Goal: Transaction & Acquisition: Purchase product/service

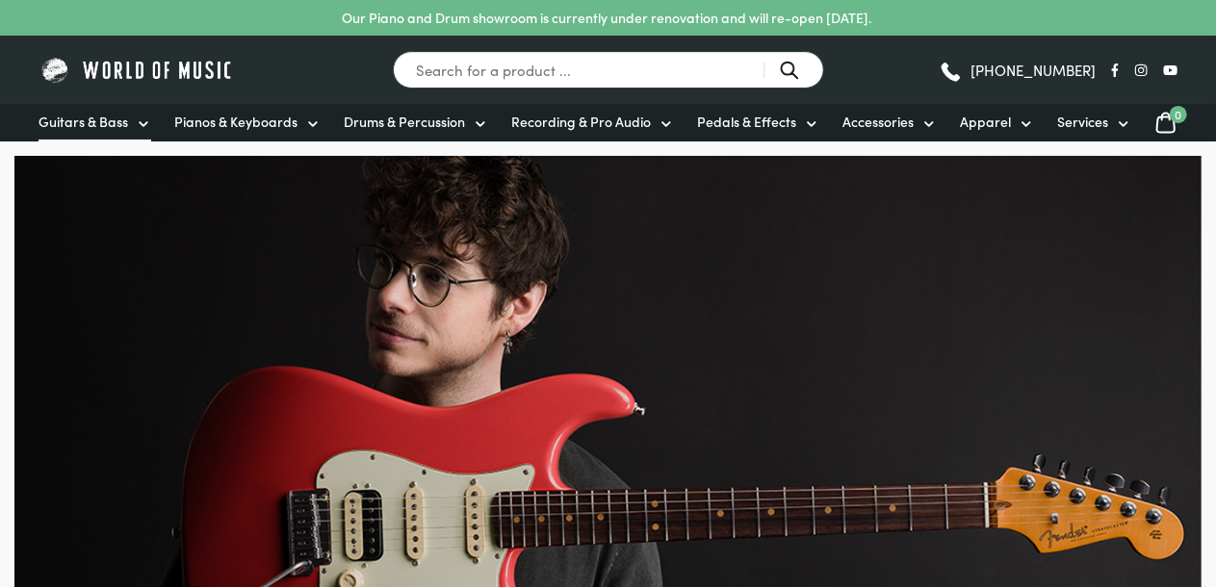
click at [84, 117] on span "Guitars & Bass" at bounding box center [83, 122] width 90 height 20
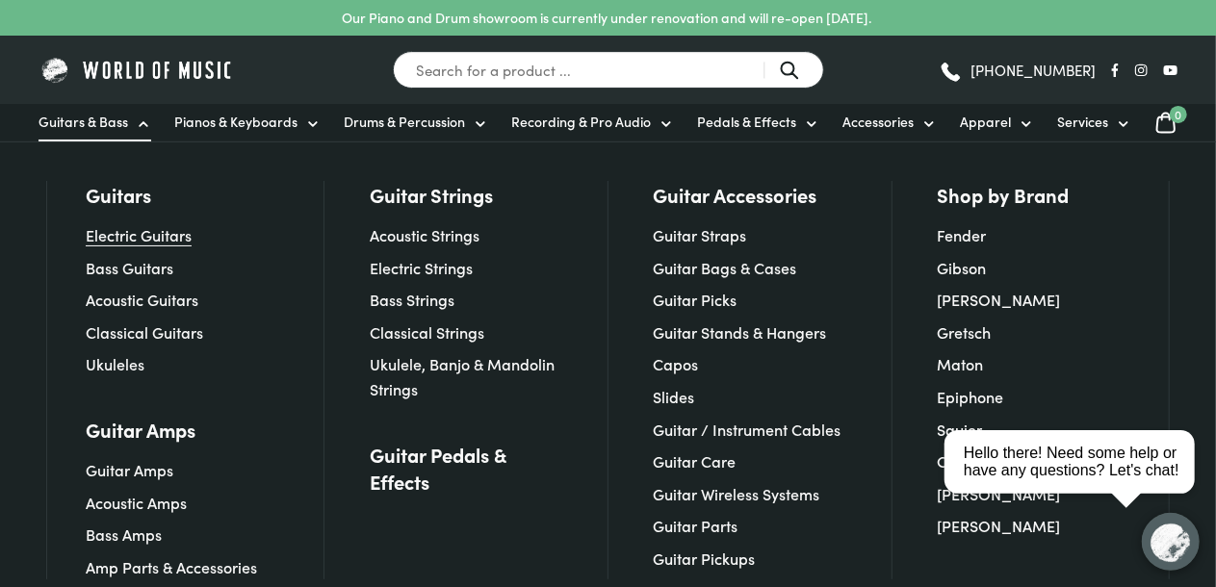
click at [119, 232] on link "Electric Guitars" at bounding box center [139, 234] width 106 height 21
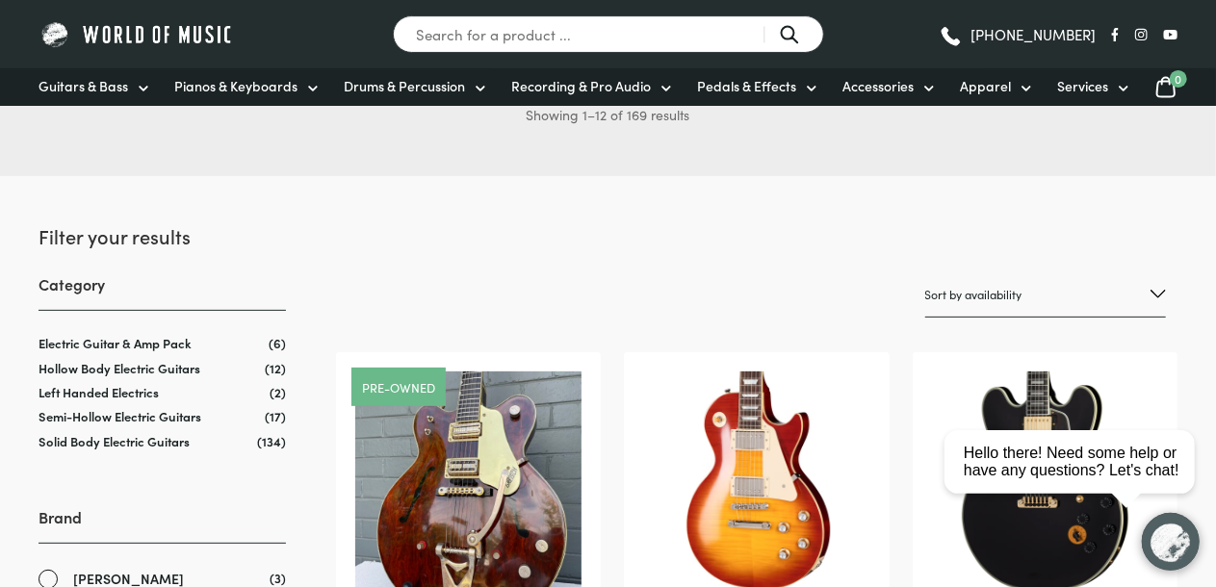
scroll to position [169, 0]
click at [120, 414] on link "Semi-Hollow Electric Guitars" at bounding box center [119, 416] width 163 height 18
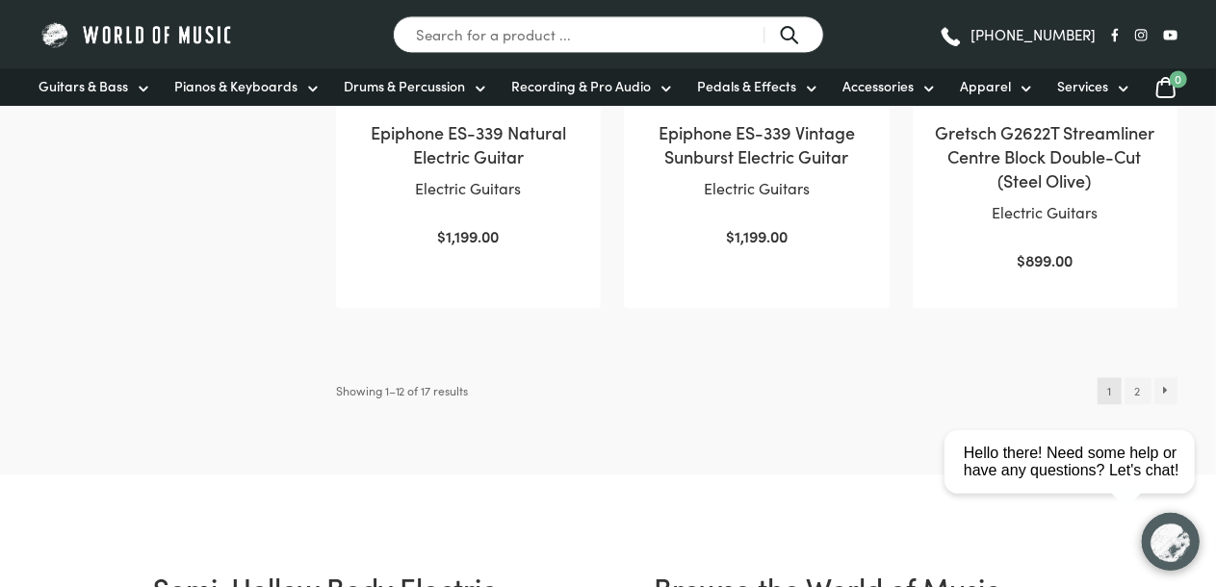
scroll to position [2048, 0]
click at [1137, 375] on link "2" at bounding box center [1137, 388] width 26 height 27
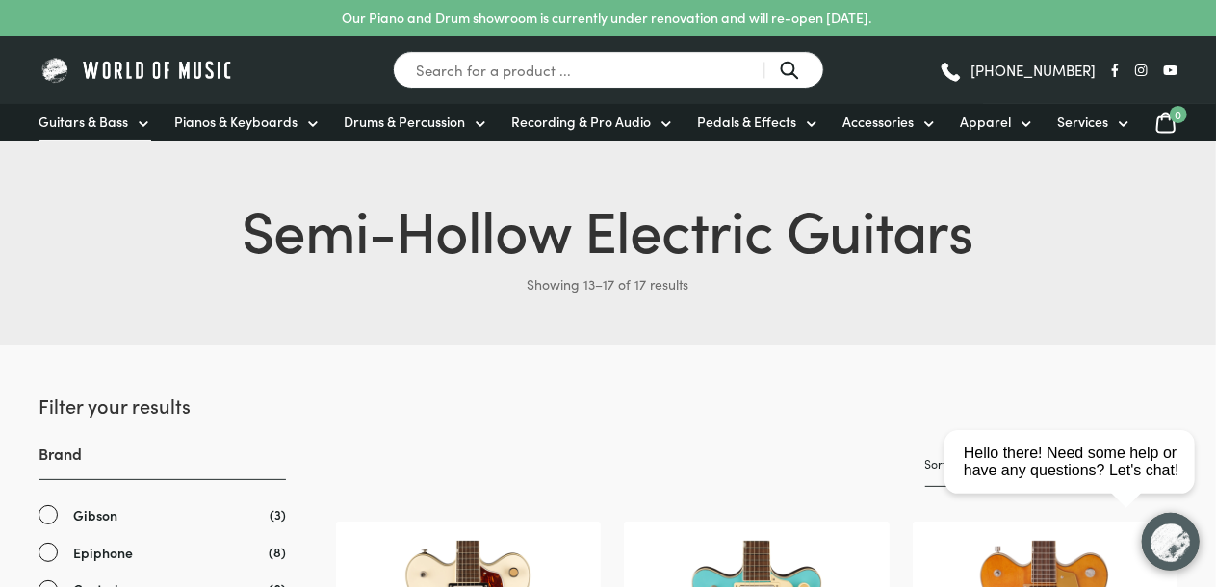
click at [73, 117] on span "Guitars & Bass" at bounding box center [83, 122] width 90 height 20
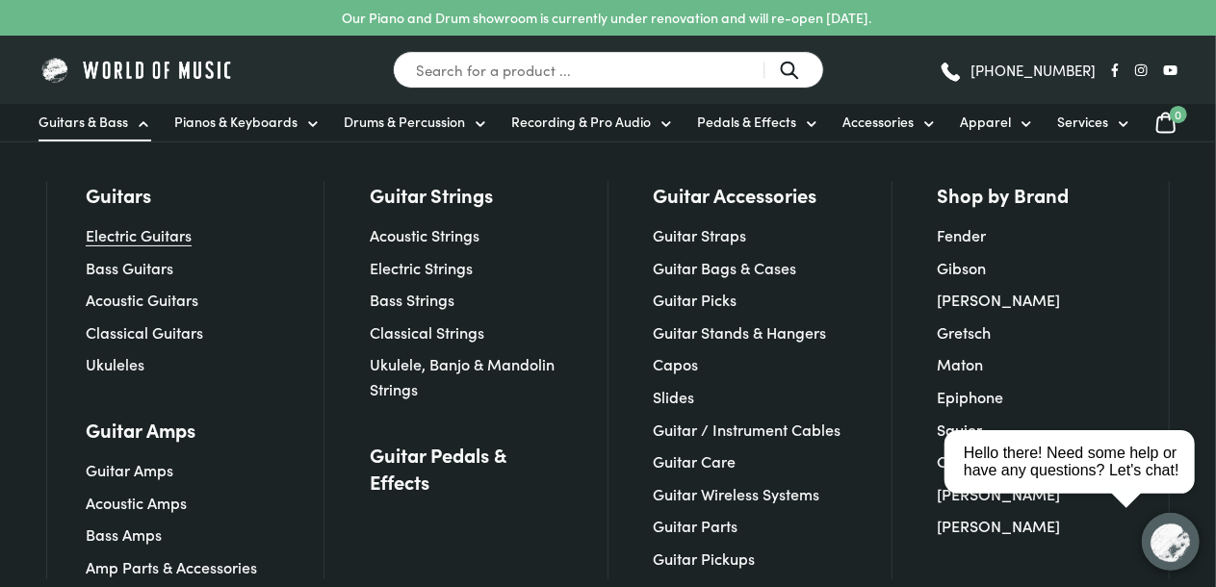
click at [133, 227] on link "Electric Guitars" at bounding box center [139, 234] width 106 height 21
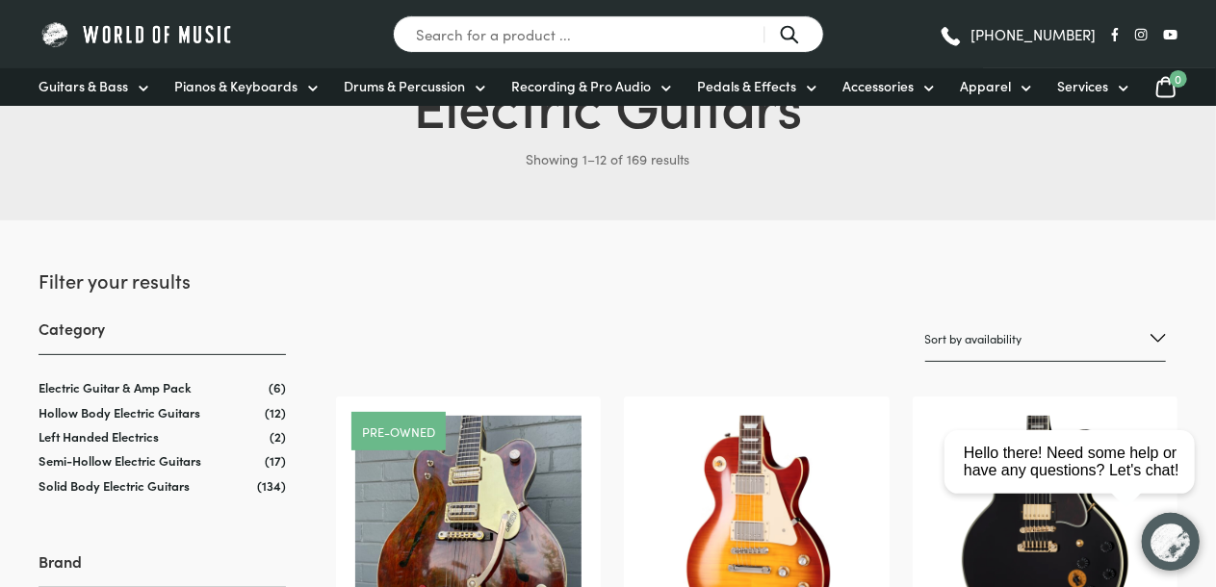
scroll to position [126, 0]
click at [66, 477] on link "Solid Body Electric Guitars" at bounding box center [113, 484] width 151 height 18
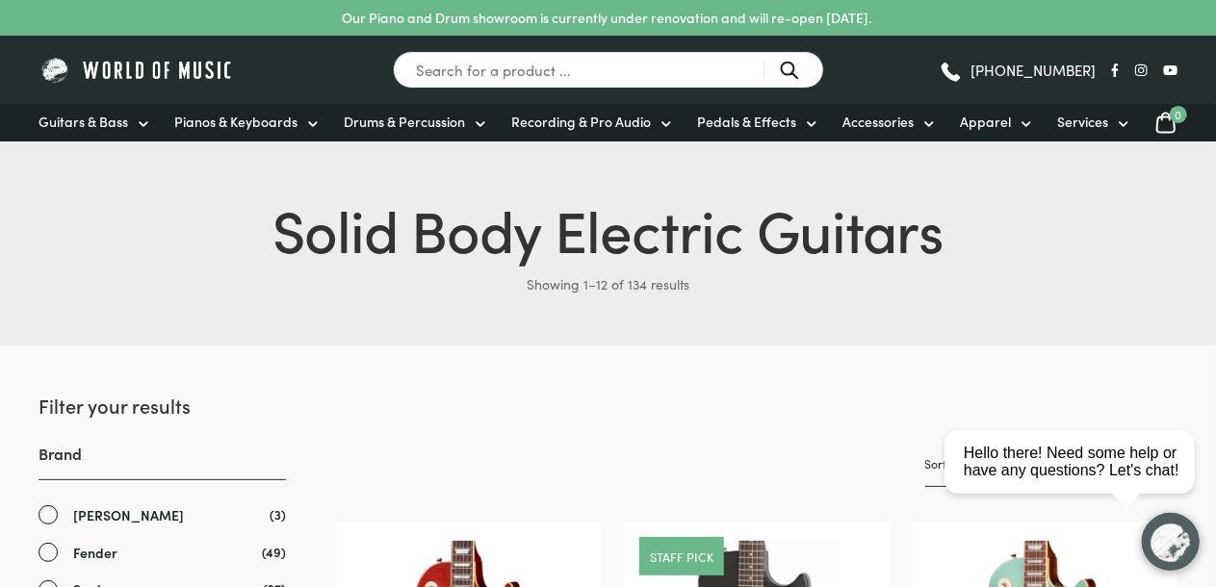
click at [66, 477] on h3 "Brand" at bounding box center [161, 462] width 247 height 38
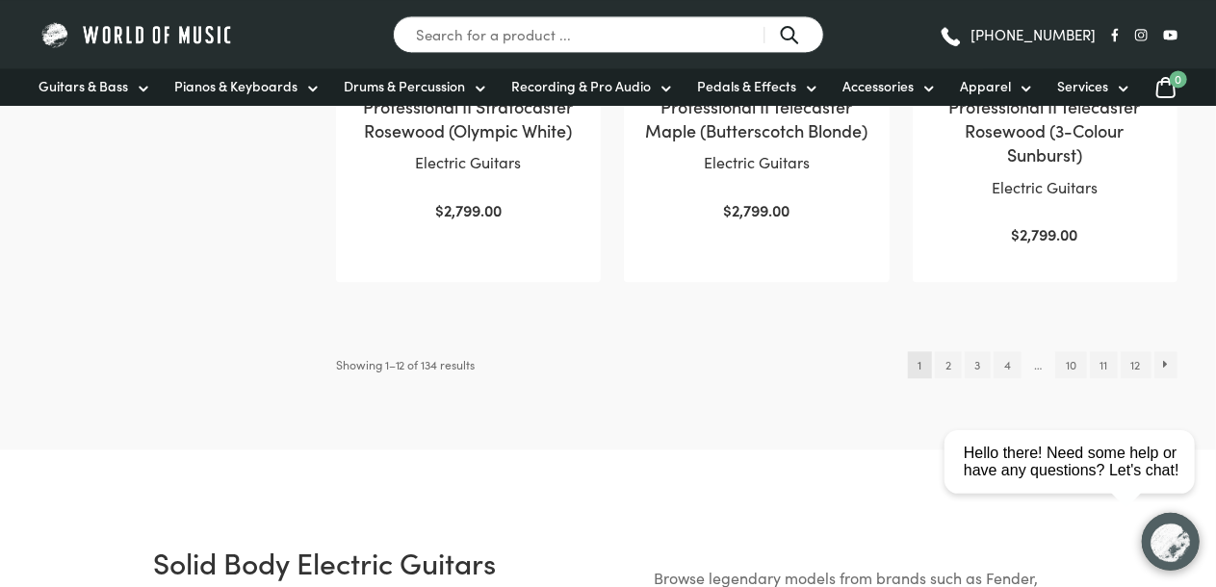
scroll to position [2121, 0]
click at [948, 350] on link "2" at bounding box center [948, 363] width 26 height 27
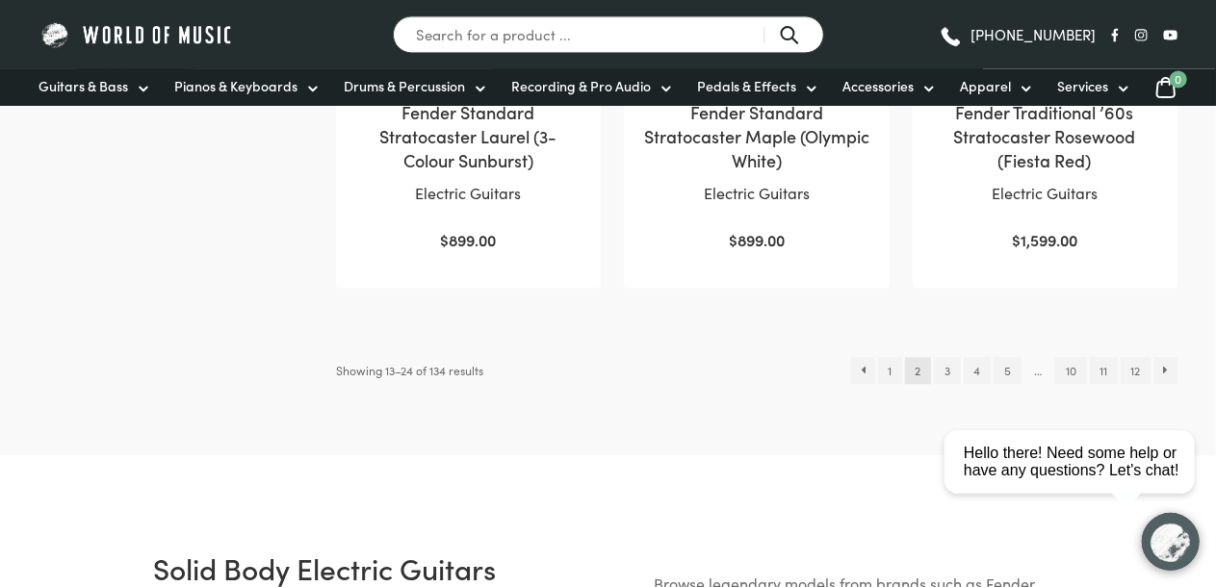
scroll to position [2121, 0]
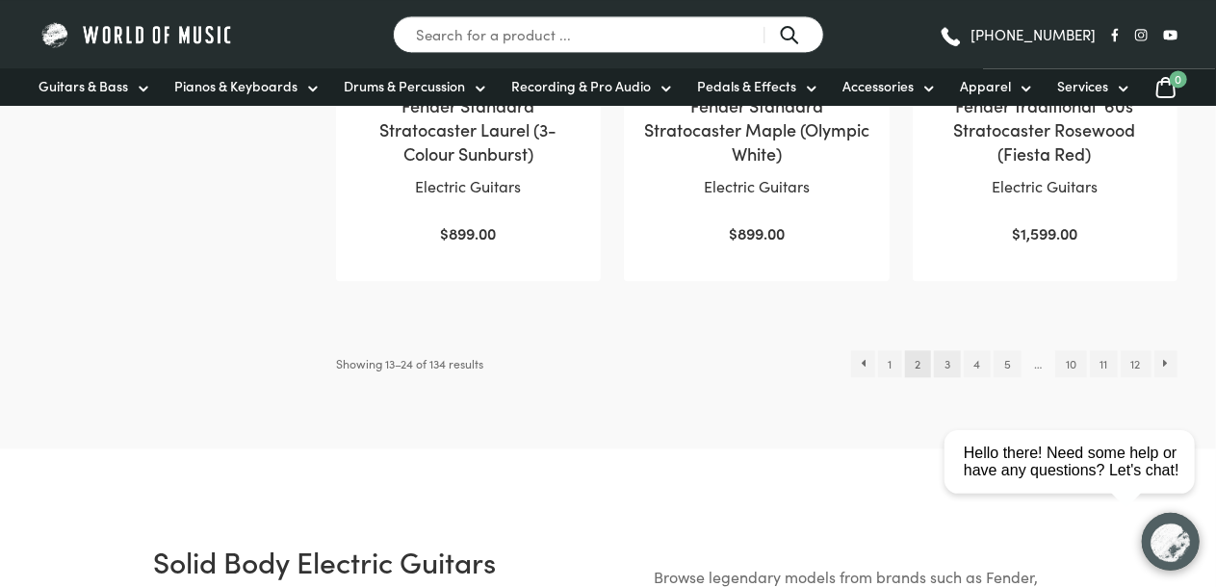
click at [940, 350] on link "3" at bounding box center [947, 363] width 26 height 27
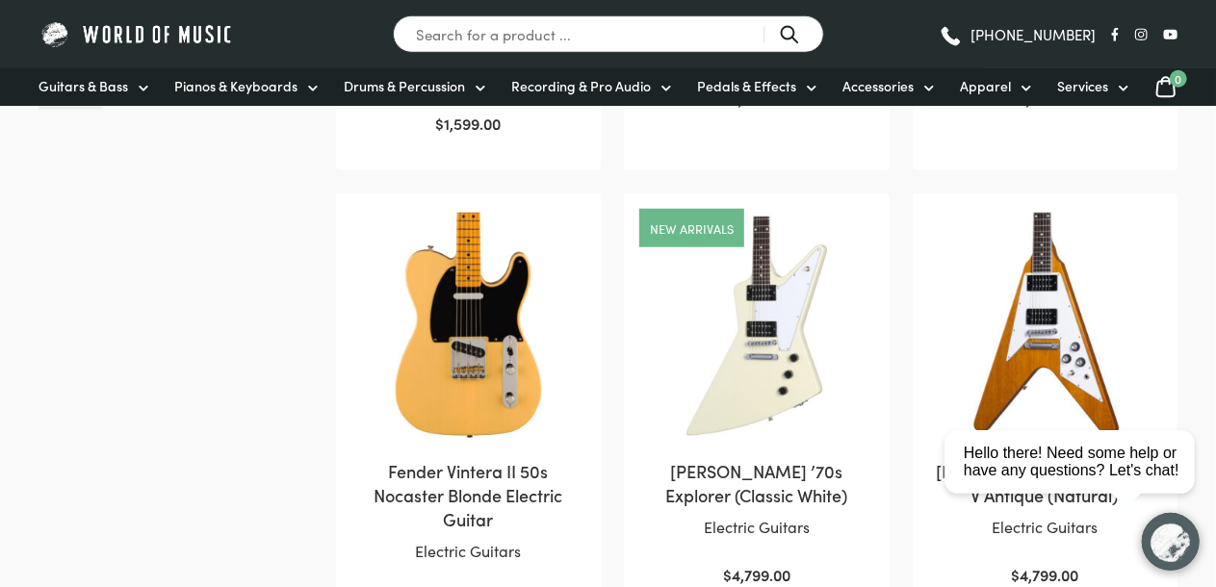
scroll to position [805, 0]
click at [1037, 346] on img at bounding box center [1045, 325] width 226 height 226
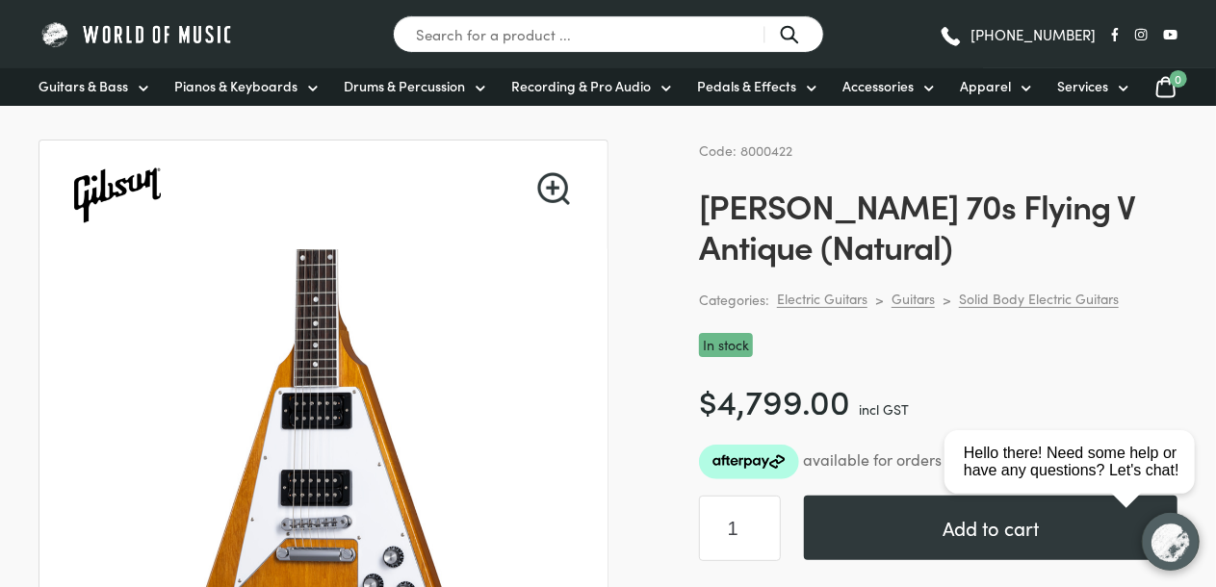
scroll to position [73, 0]
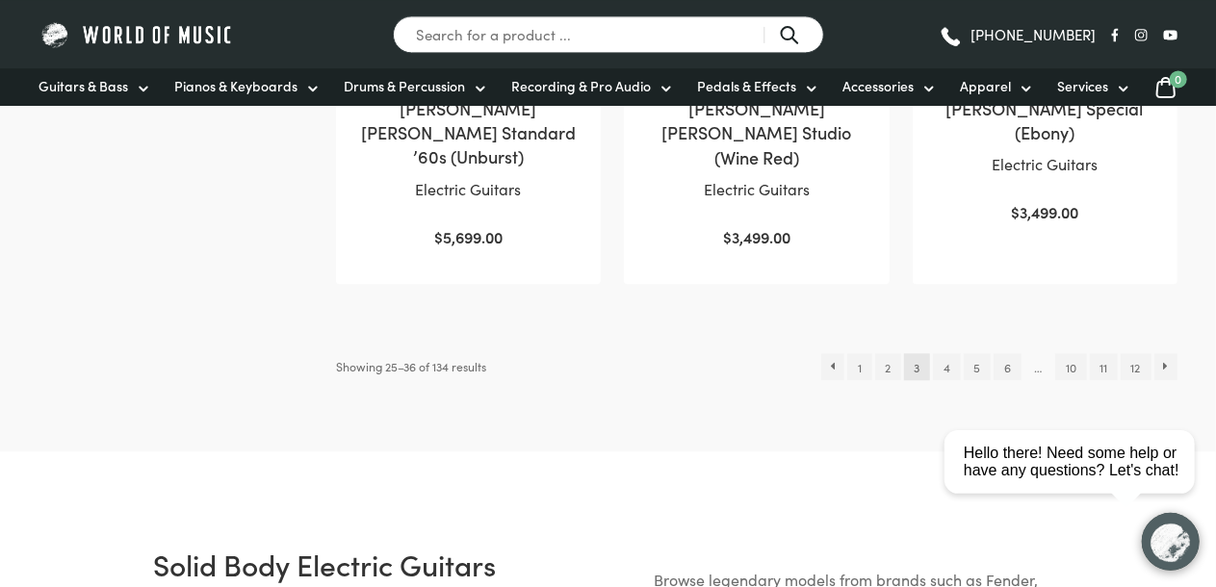
scroll to position [2145, 0]
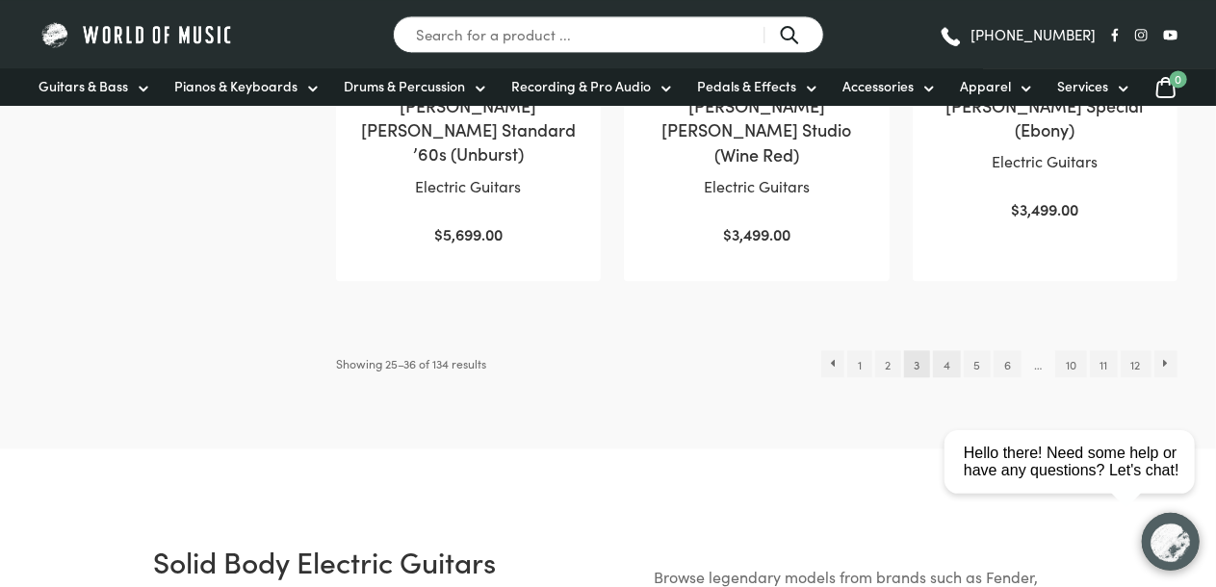
click at [945, 350] on link "4" at bounding box center [946, 363] width 27 height 27
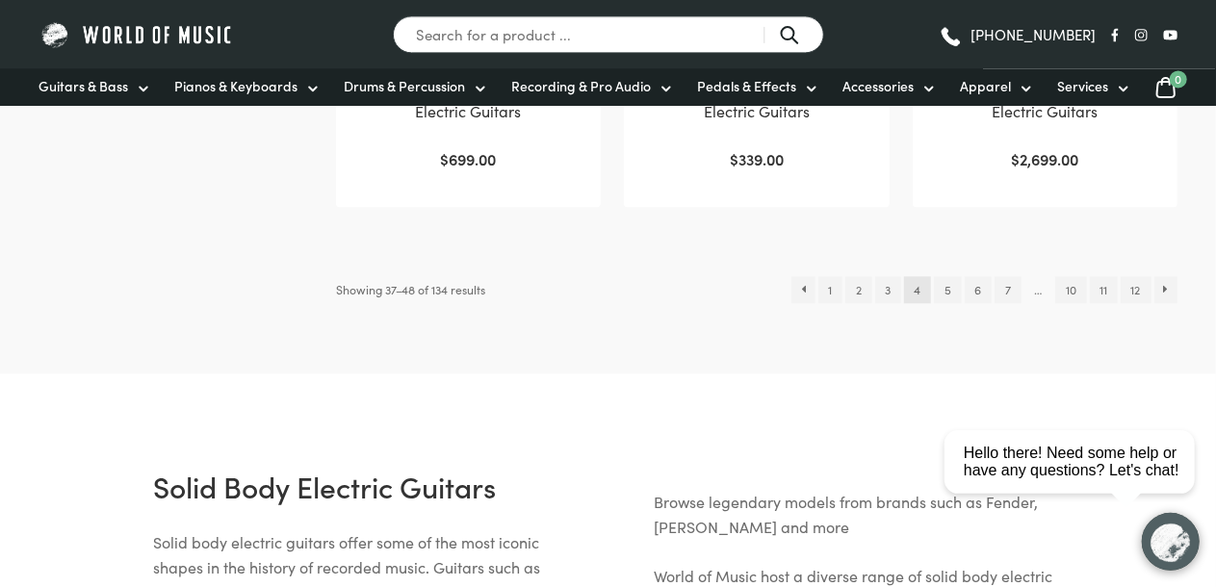
scroll to position [2194, 0]
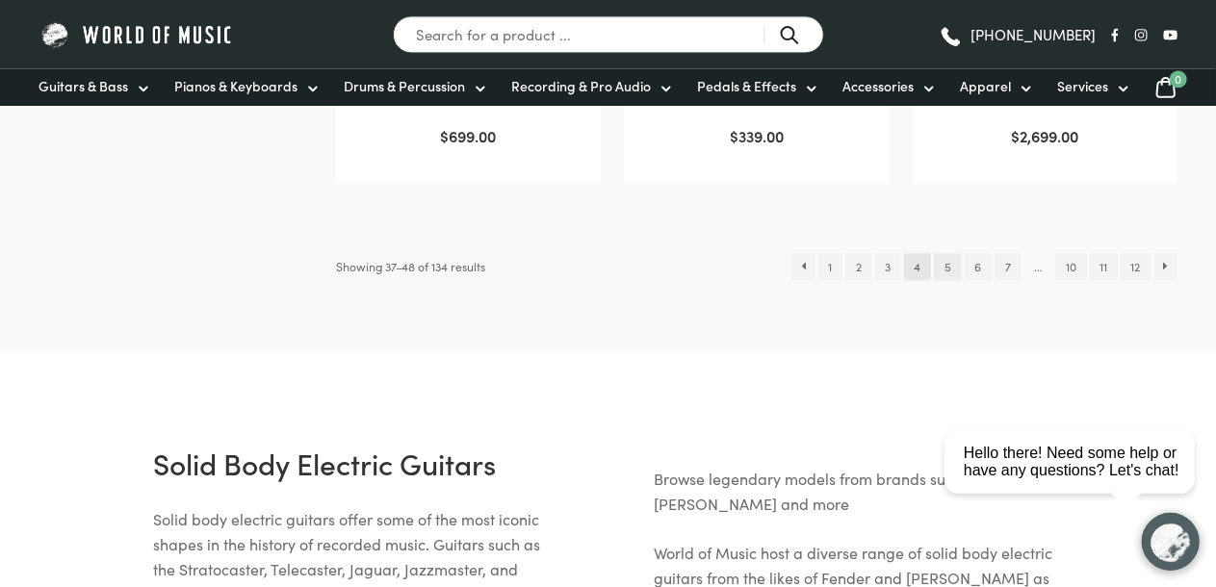
click at [942, 256] on link "5" at bounding box center [947, 266] width 27 height 27
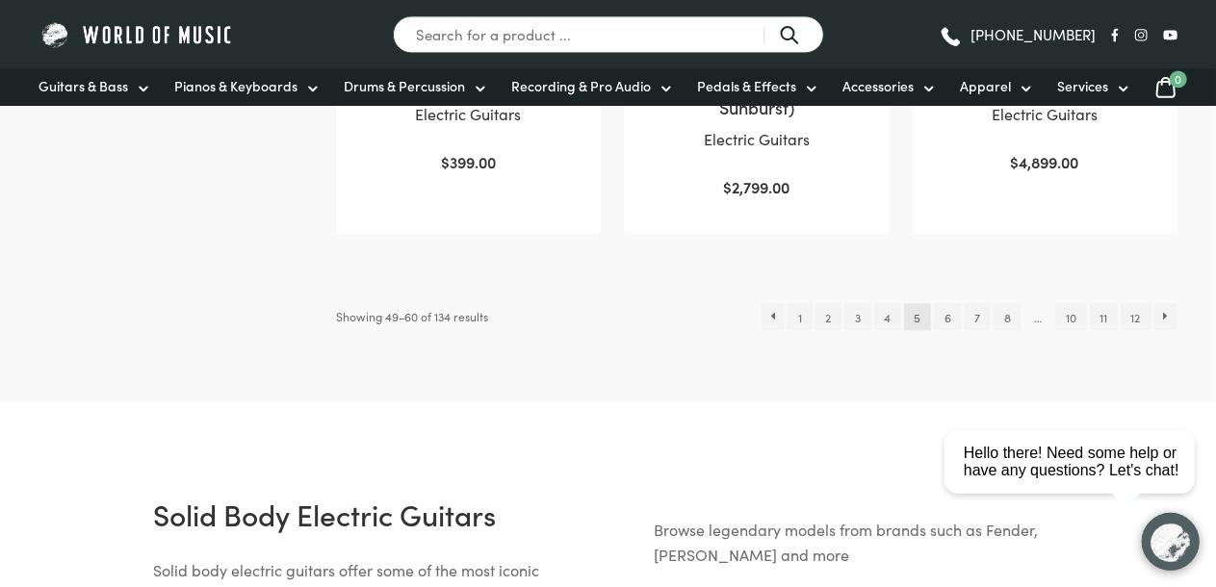
scroll to position [2194, 0]
click at [946, 301] on link "6" at bounding box center [947, 314] width 27 height 27
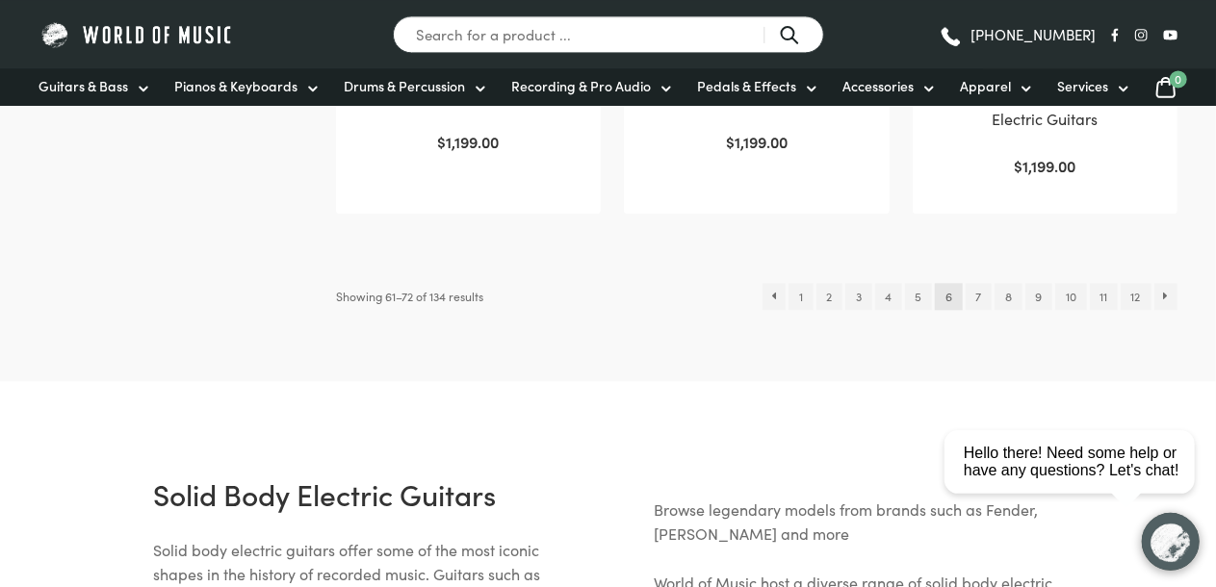
scroll to position [2194, 0]
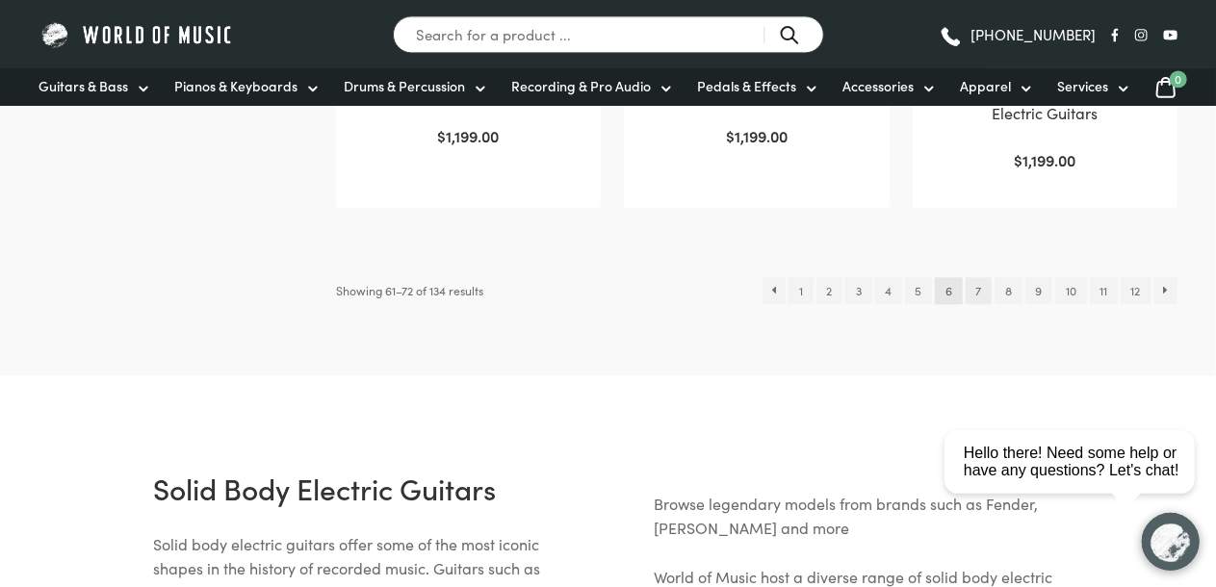
click at [977, 278] on link "7" at bounding box center [978, 290] width 26 height 27
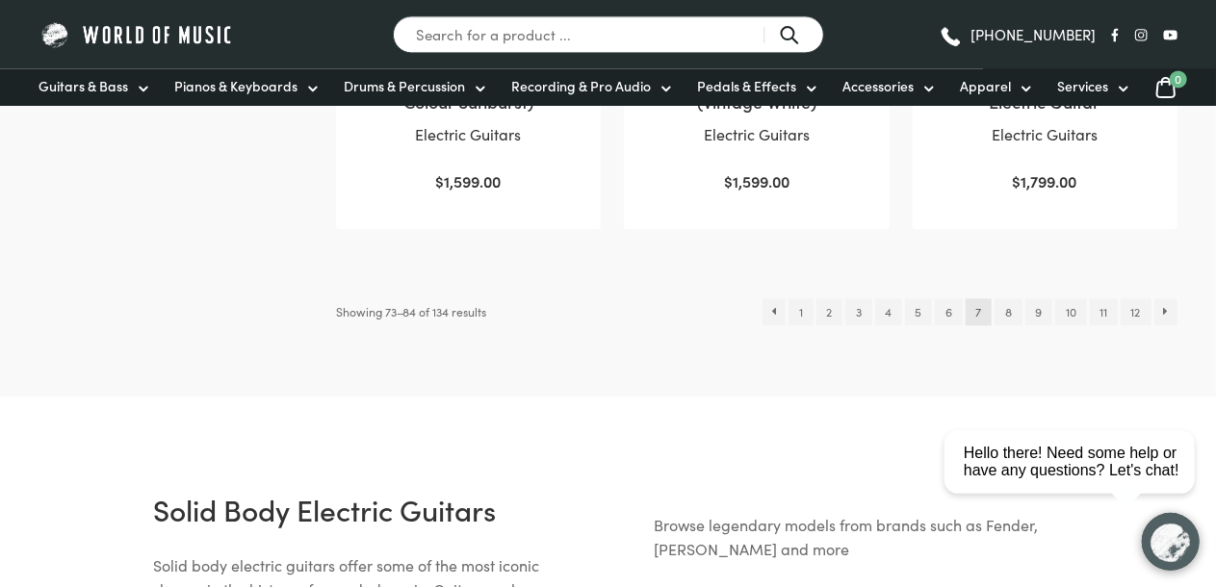
scroll to position [2194, 0]
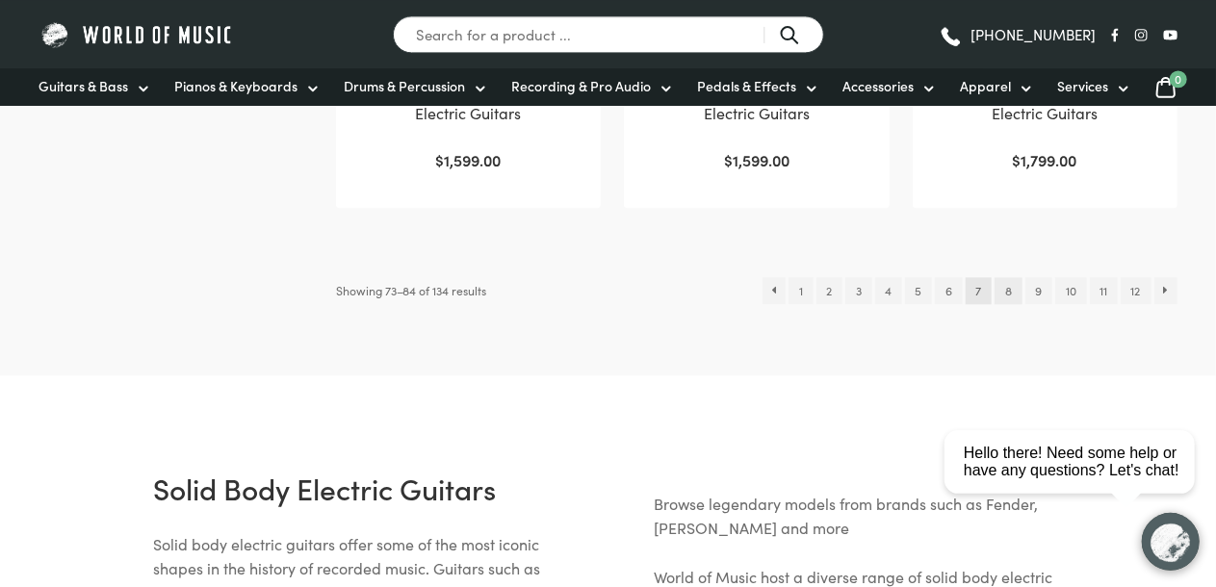
click at [1007, 279] on link "8" at bounding box center [1007, 290] width 27 height 27
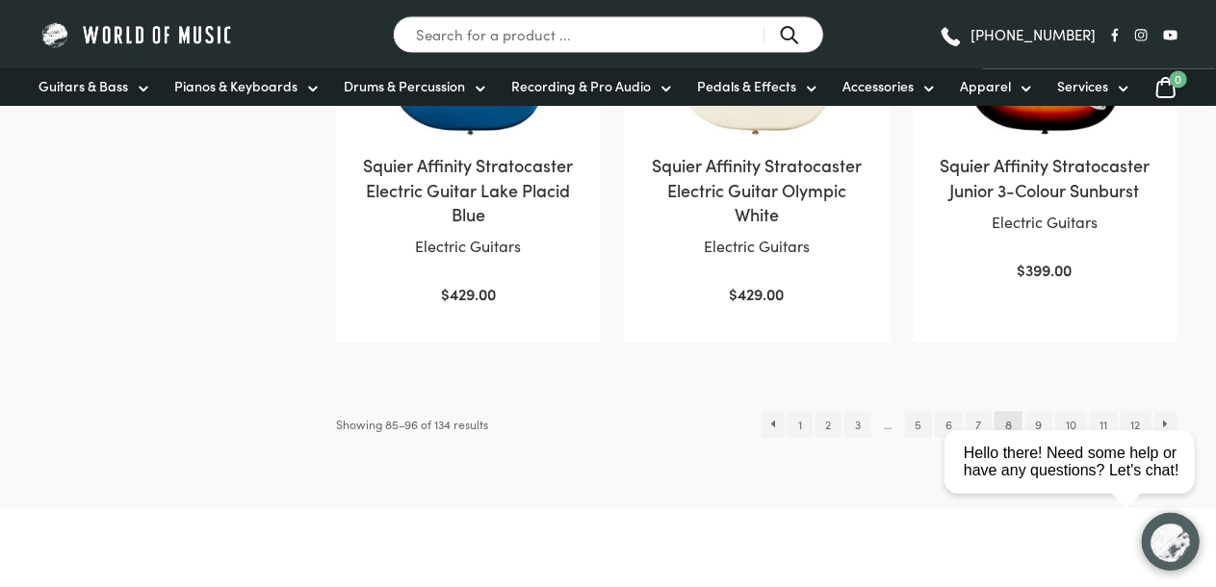
scroll to position [2121, 0]
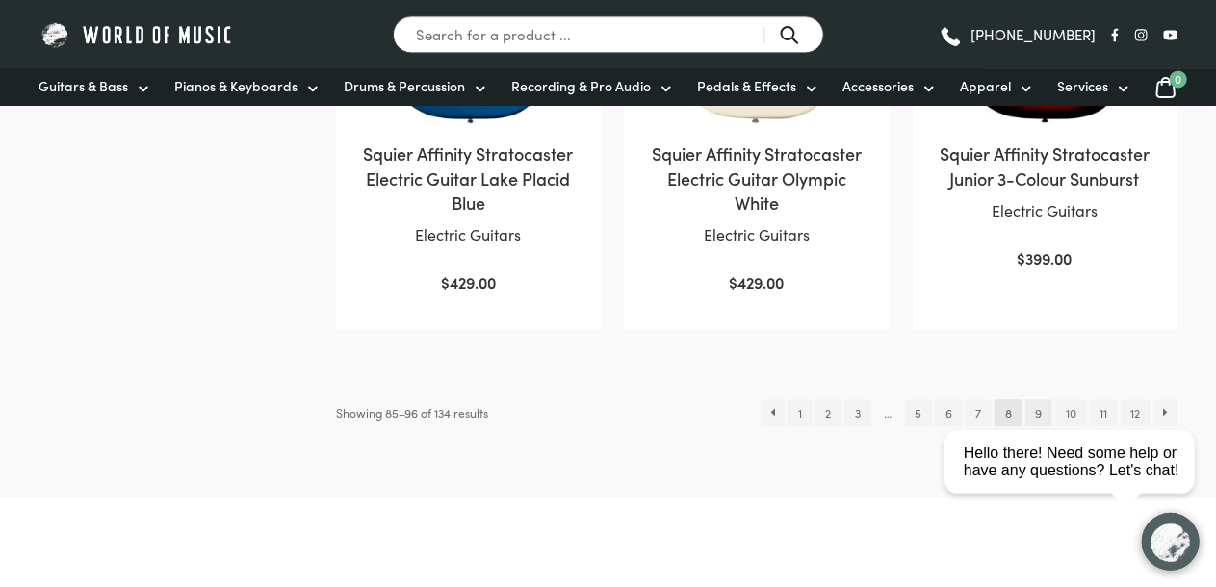
click at [1035, 399] on link "9" at bounding box center [1038, 412] width 27 height 27
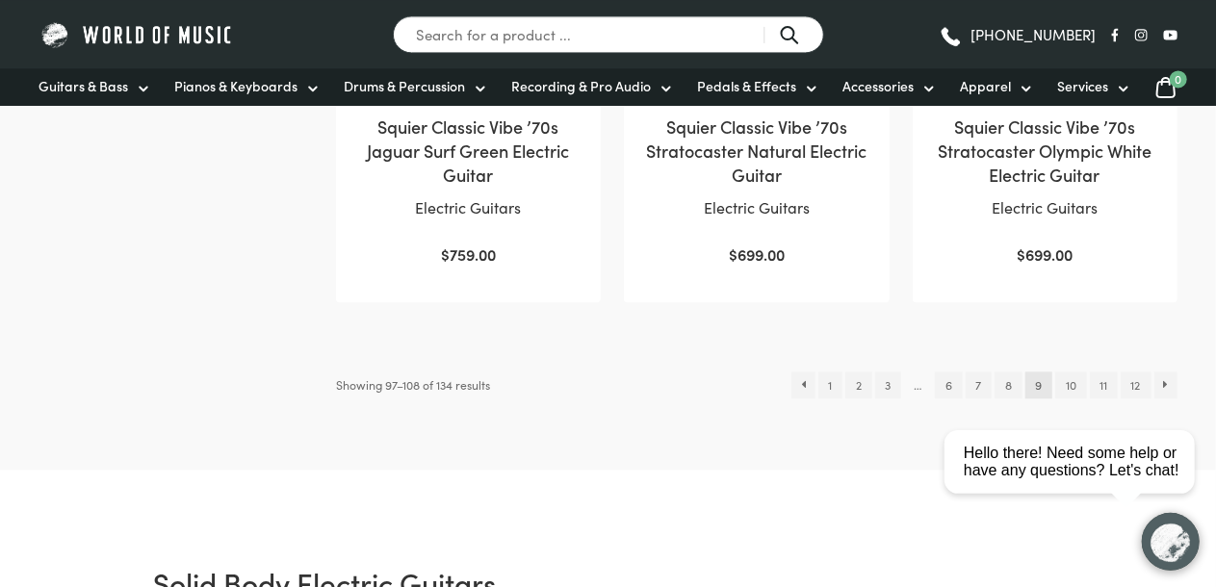
scroll to position [2121, 0]
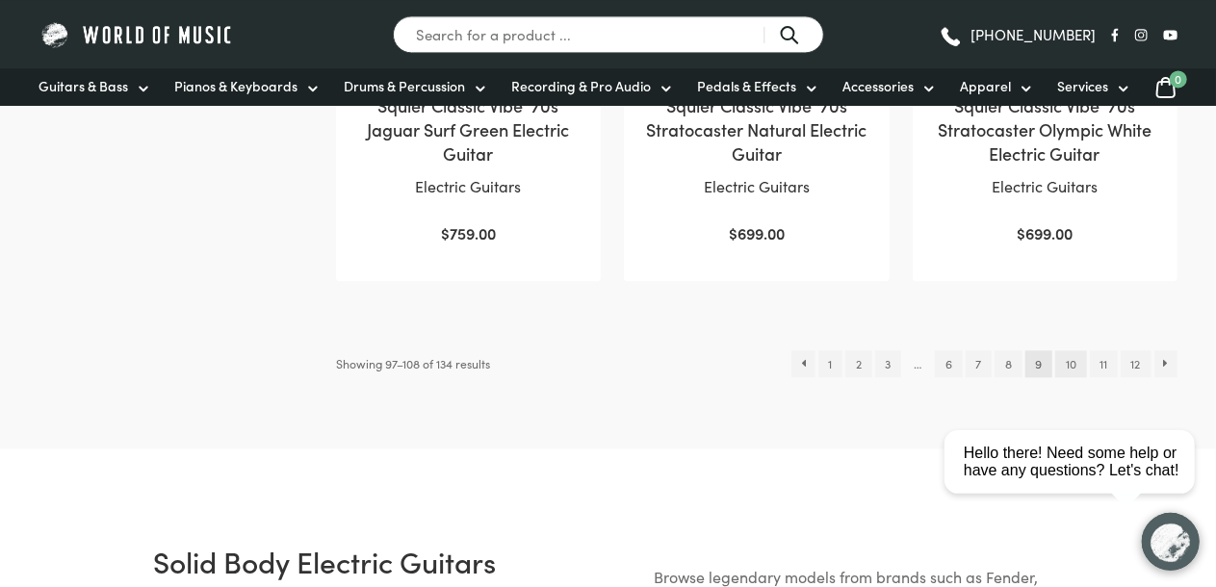
click at [1066, 350] on link "10" at bounding box center [1070, 363] width 31 height 27
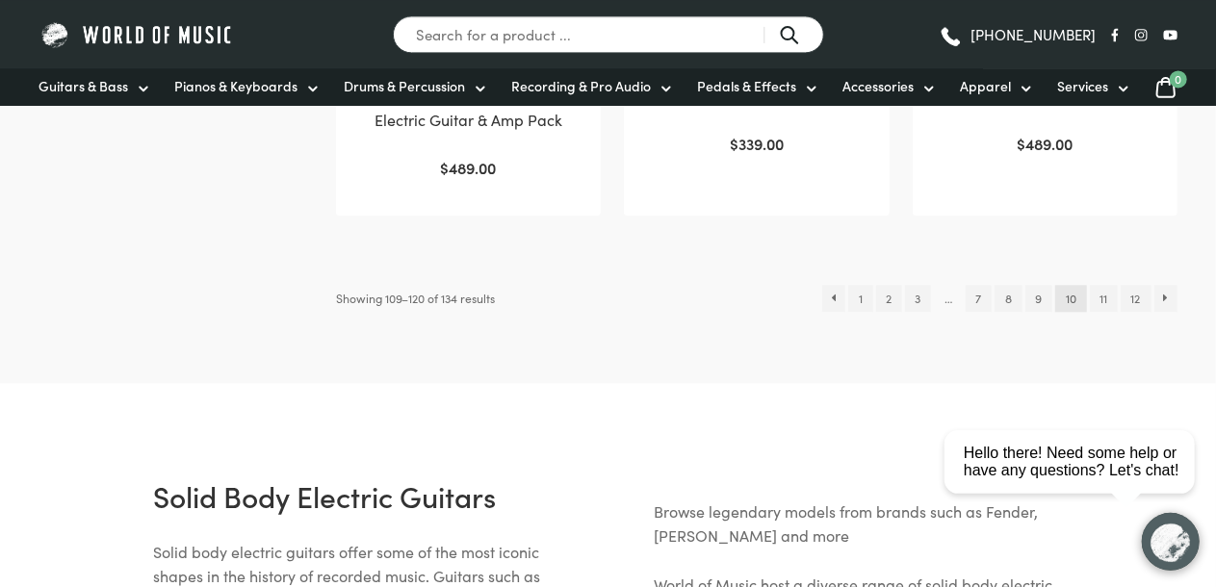
scroll to position [2194, 0]
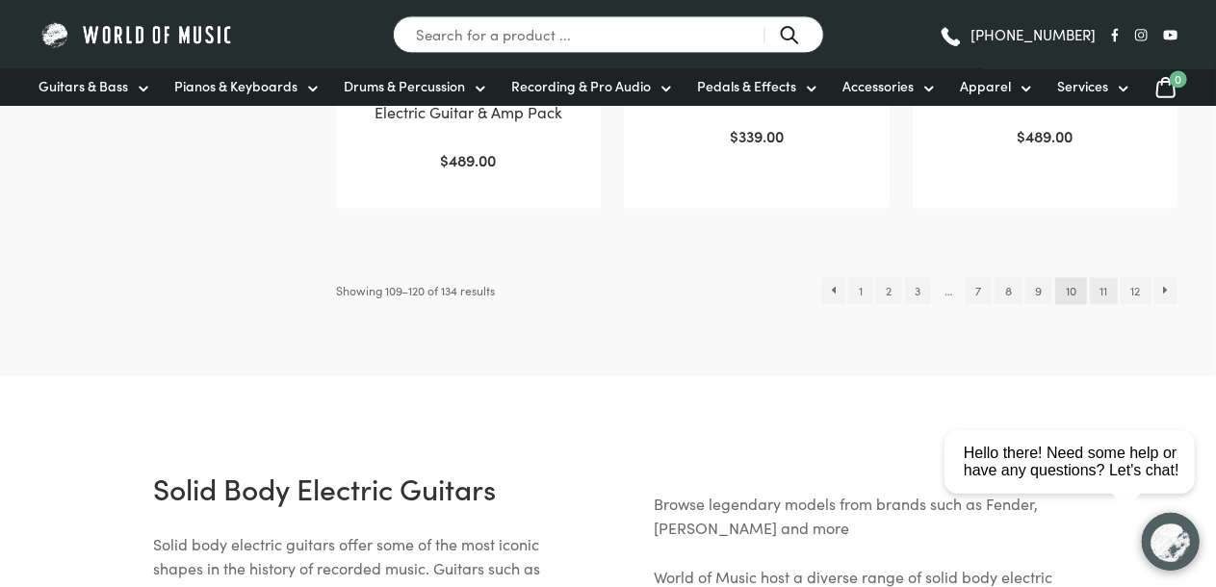
click at [1106, 277] on link "11" at bounding box center [1103, 290] width 28 height 27
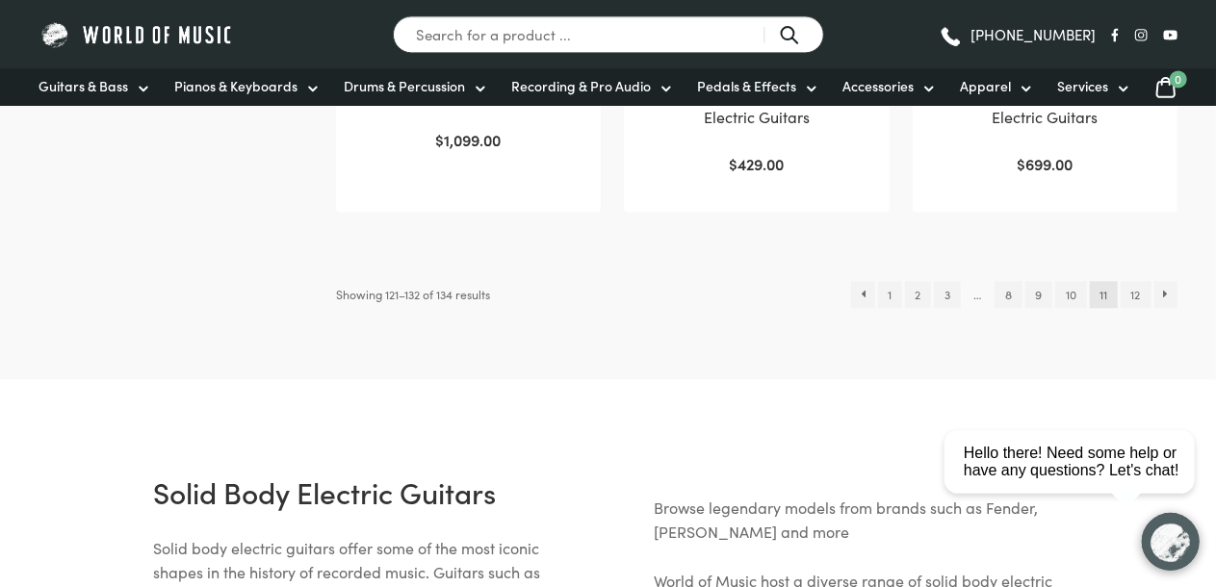
scroll to position [2194, 0]
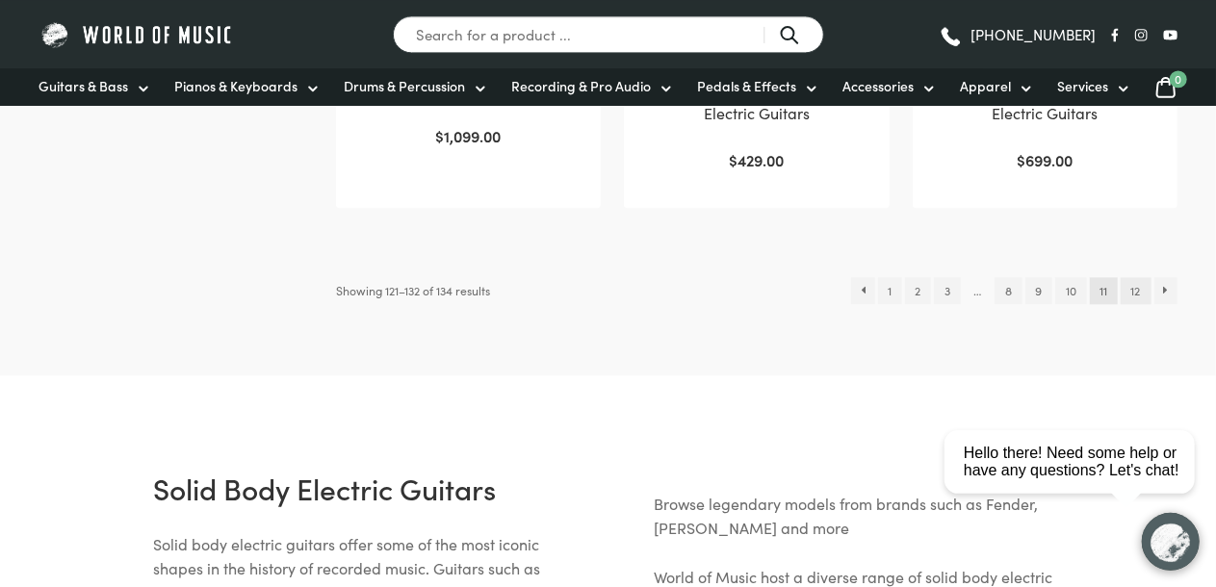
click at [1135, 277] on link "12" at bounding box center [1135, 290] width 30 height 27
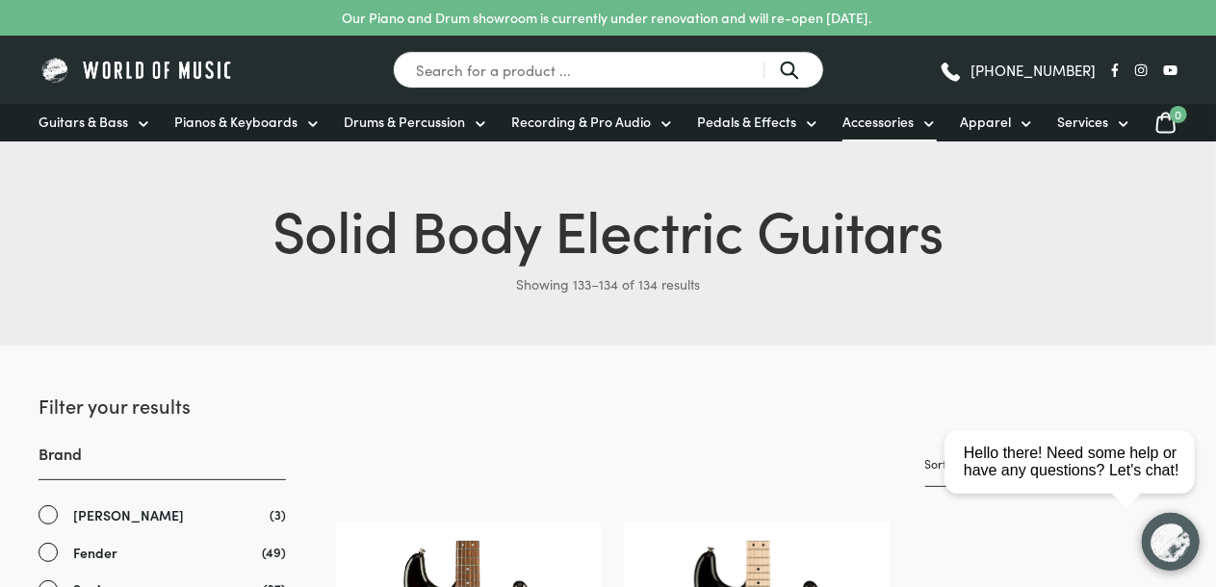
click at [880, 116] on span "Accessories" at bounding box center [877, 122] width 71 height 20
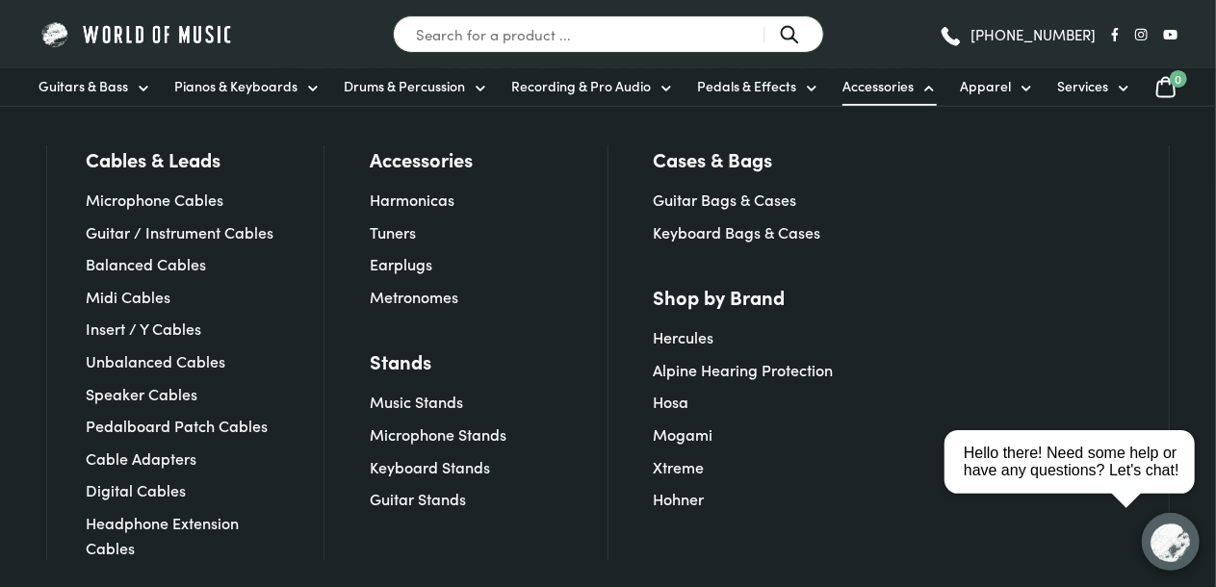
scroll to position [165, 0]
click at [75, 85] on span "Guitars & Bass" at bounding box center [83, 86] width 90 height 20
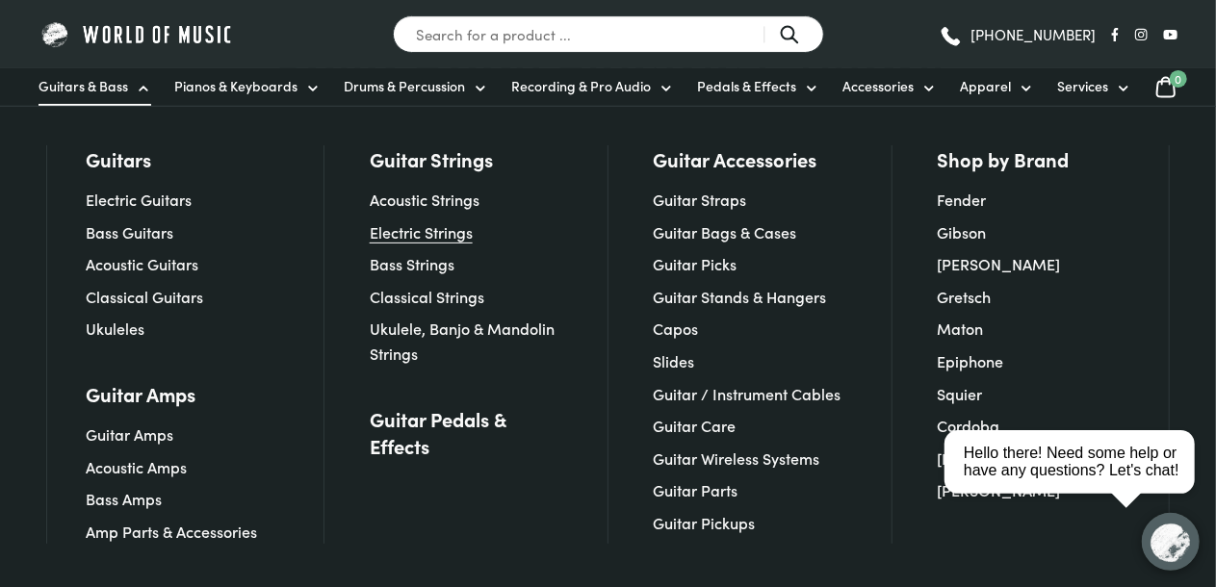
click at [396, 231] on link "Electric Strings" at bounding box center [421, 231] width 103 height 21
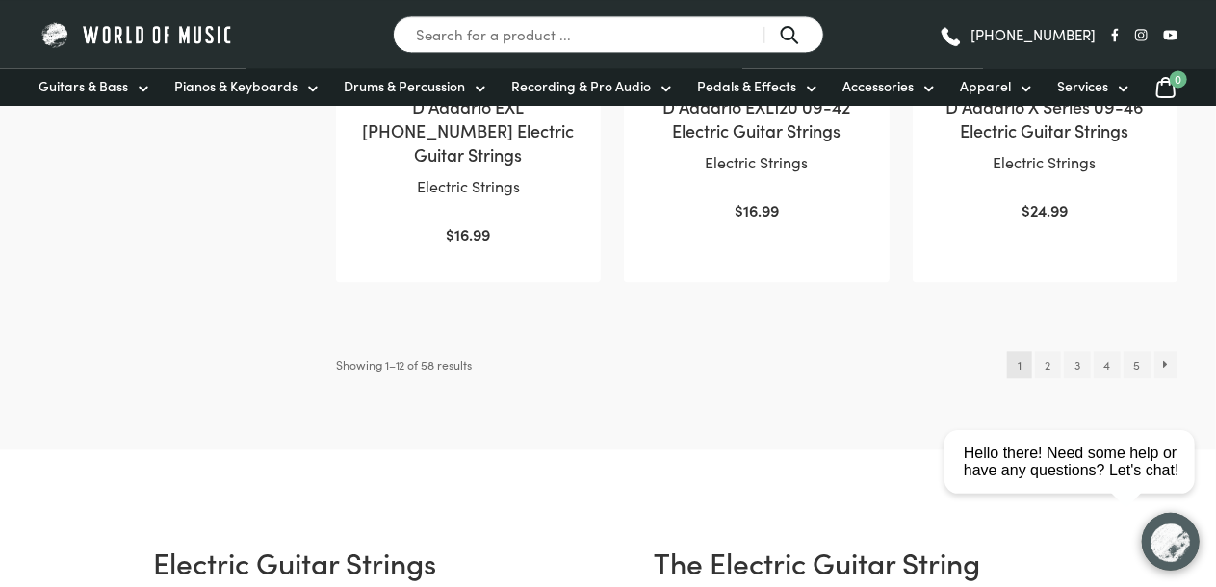
scroll to position [2121, 0]
click at [1047, 350] on link "2" at bounding box center [1048, 363] width 26 height 27
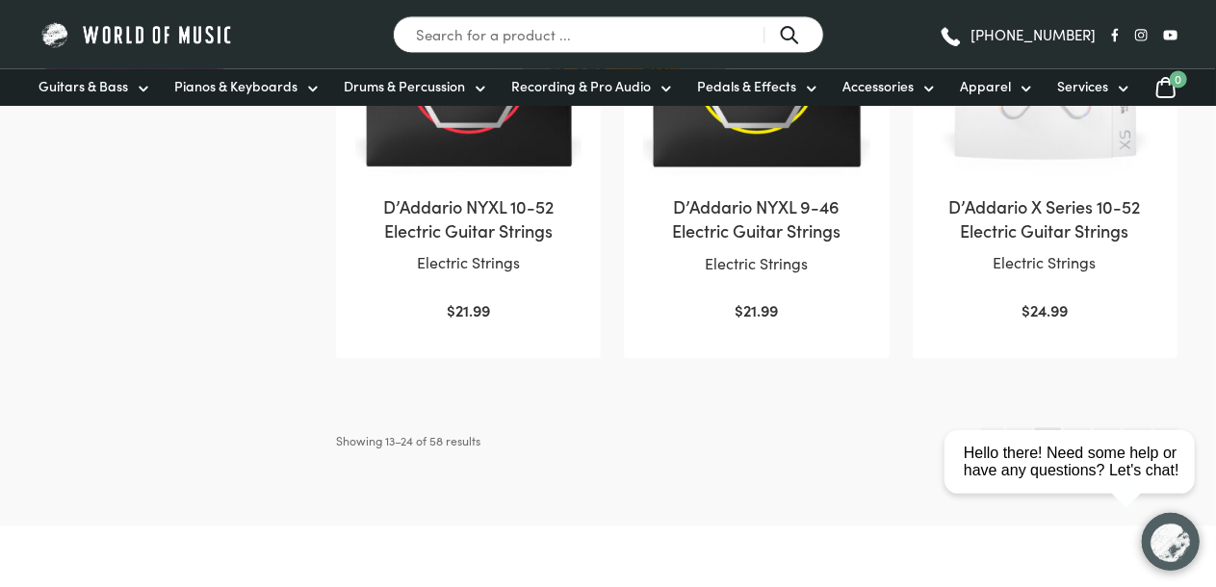
scroll to position [2048, 0]
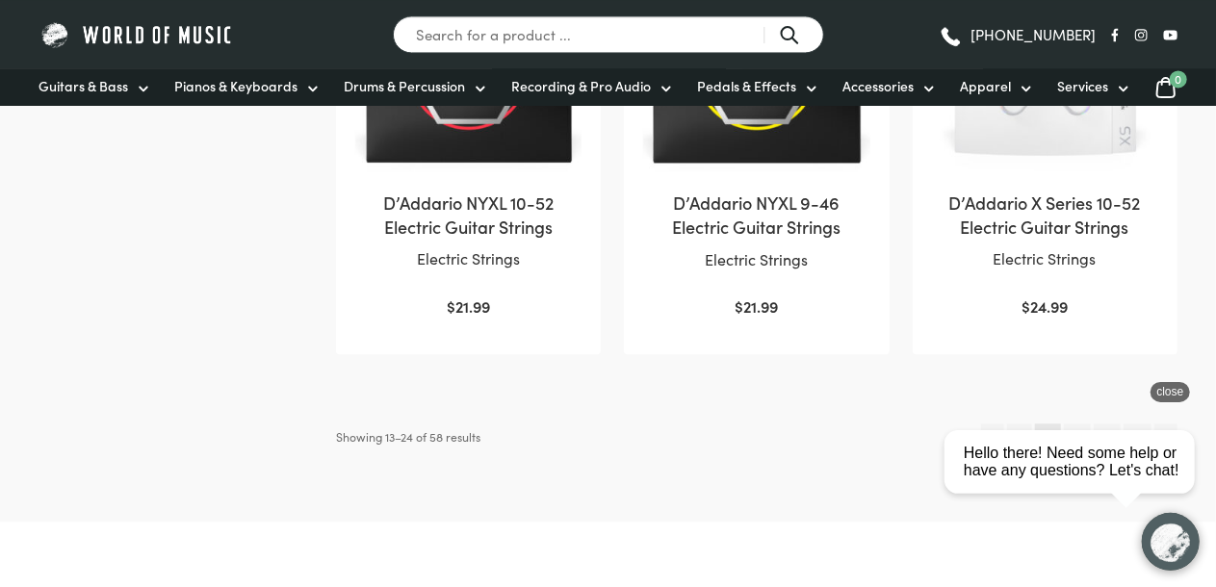
click at [1076, 374] on html "close Hello there! Need some help or have any questions? Let's chat!" at bounding box center [1074, 374] width 279 height 0
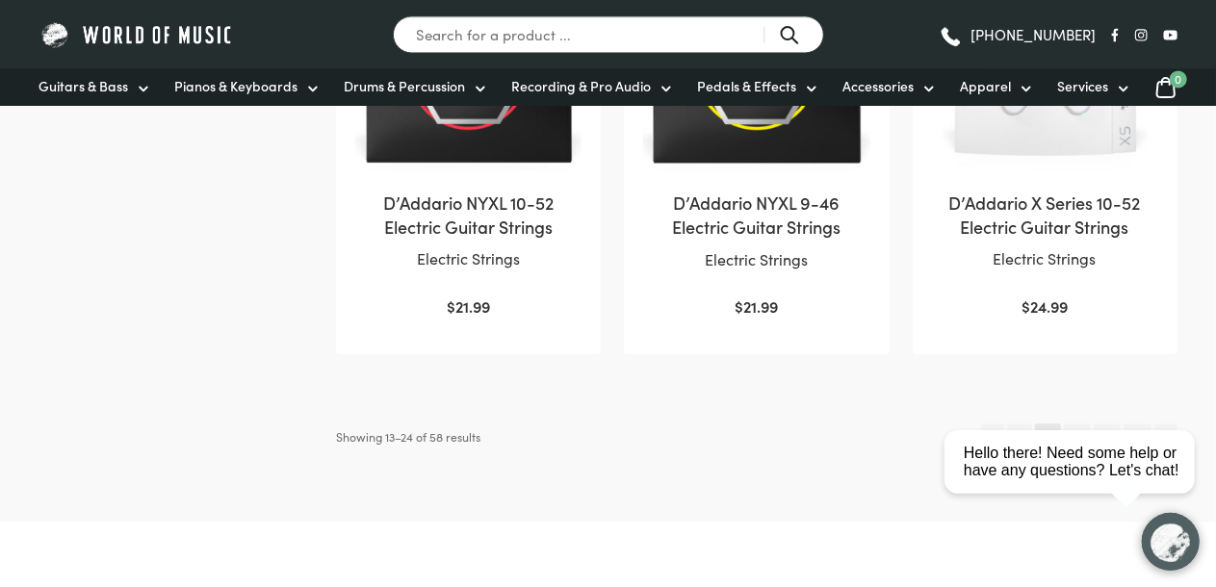
click at [1074, 374] on html "close Hello there! Need some help or have any questions? Let's chat!" at bounding box center [1074, 374] width 279 height 0
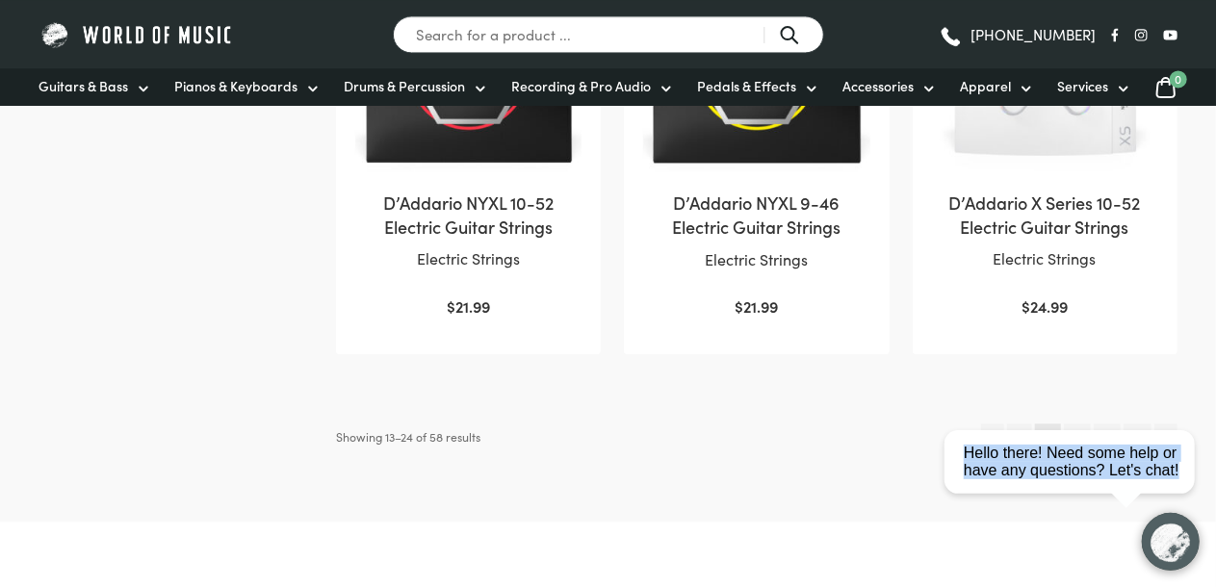
click at [1074, 374] on html "close Hello there! Need some help or have any questions? Let's chat!" at bounding box center [1074, 374] width 279 height 0
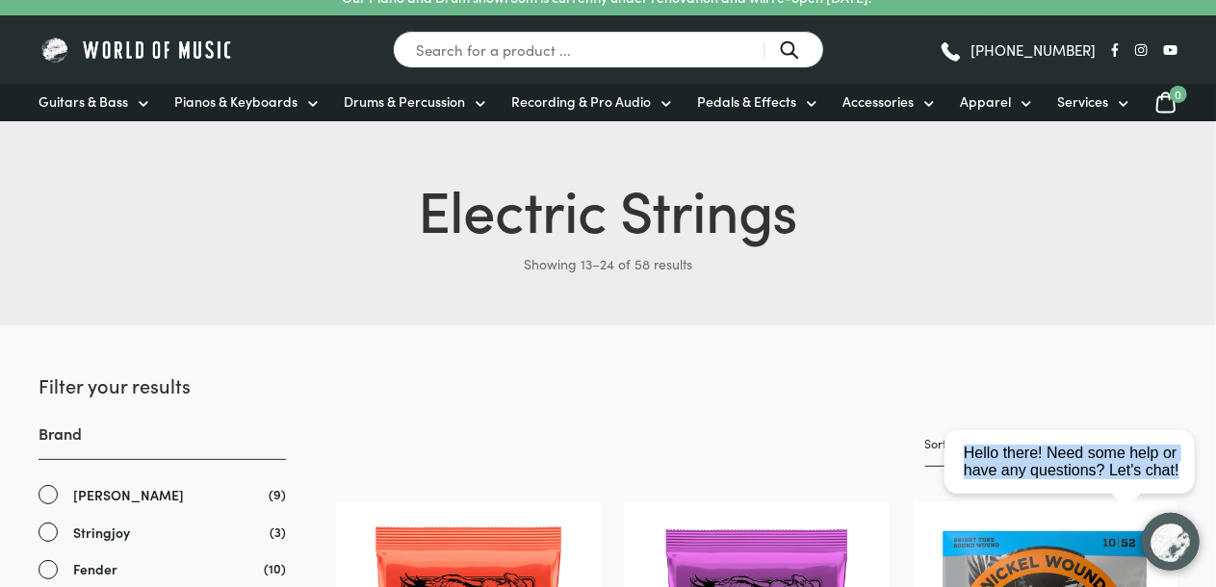
scroll to position [0, 0]
